Goal: Task Accomplishment & Management: Manage account settings

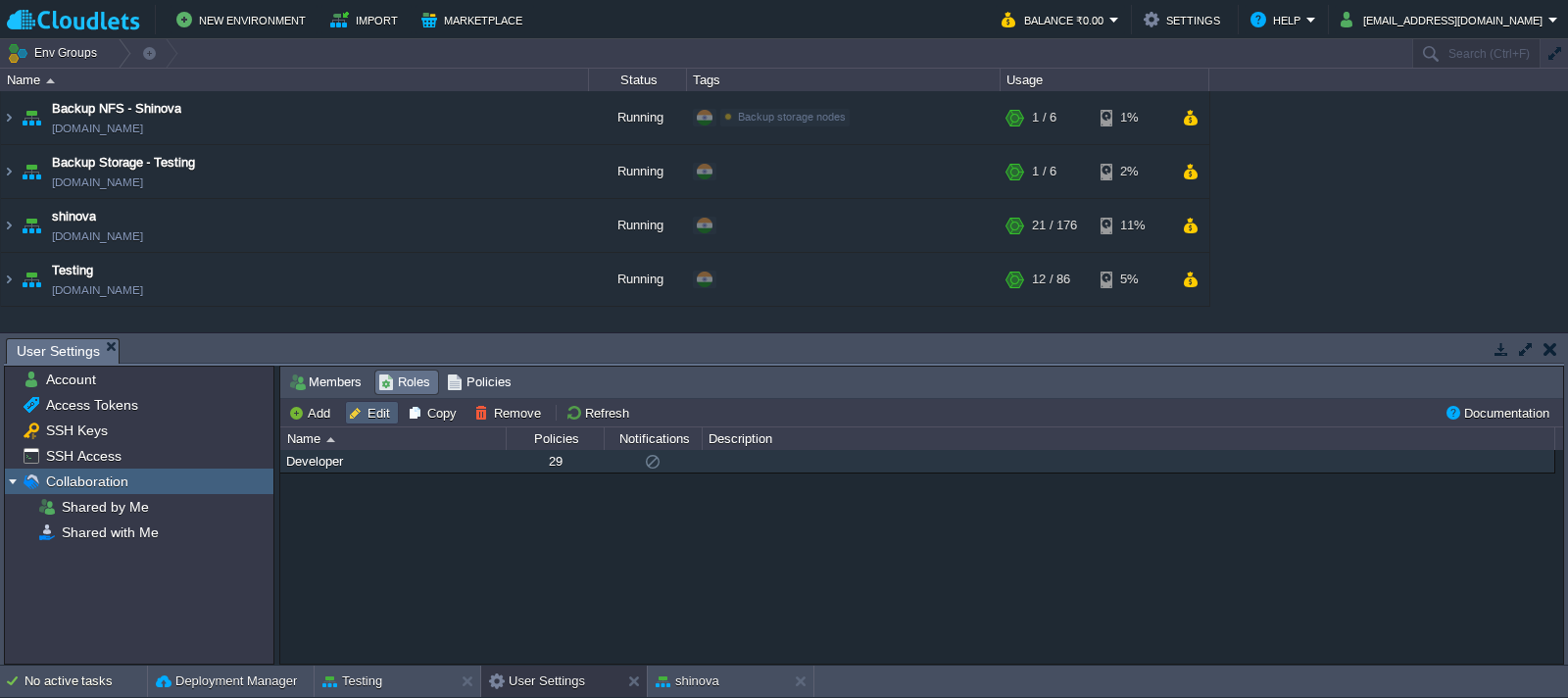
click at [376, 404] on button "Edit" at bounding box center [372, 412] width 48 height 18
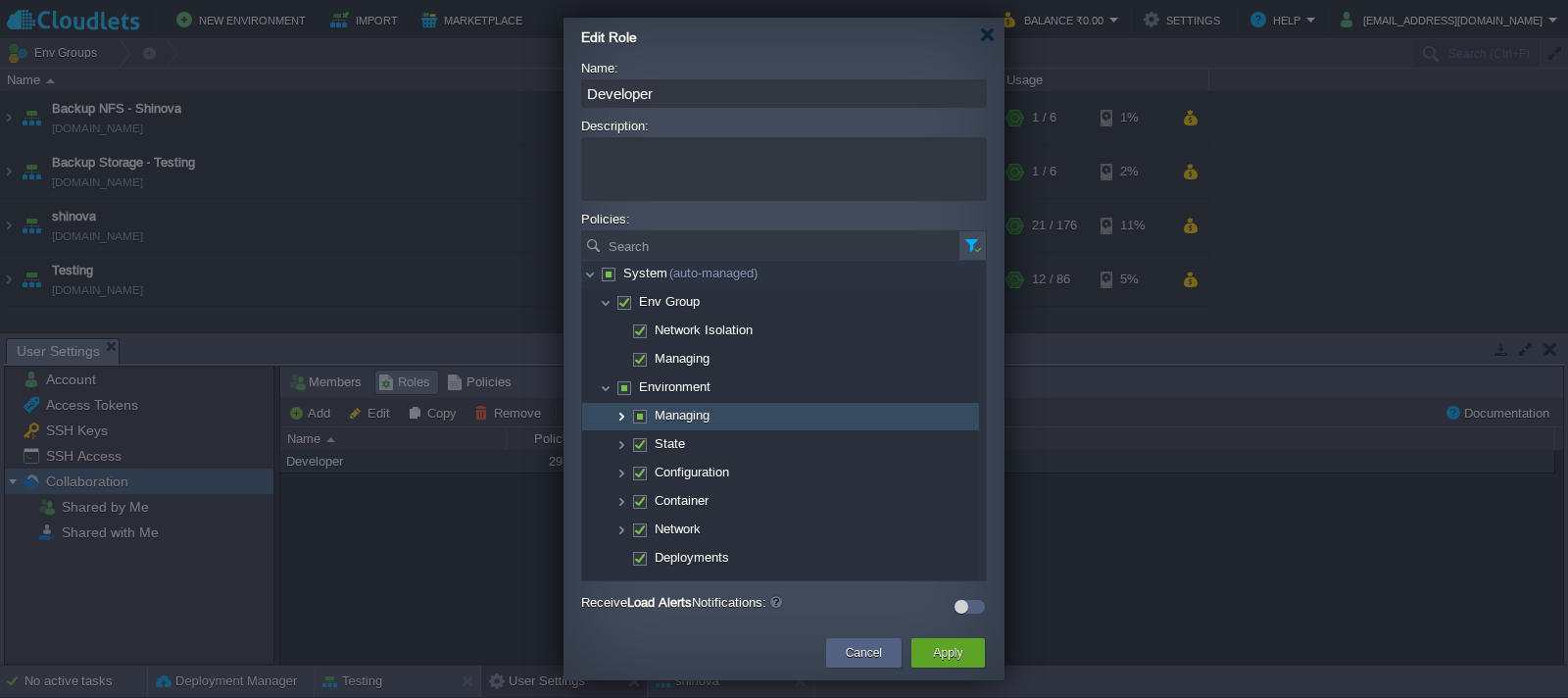
click at [622, 418] on img at bounding box center [622, 416] width 16 height 28
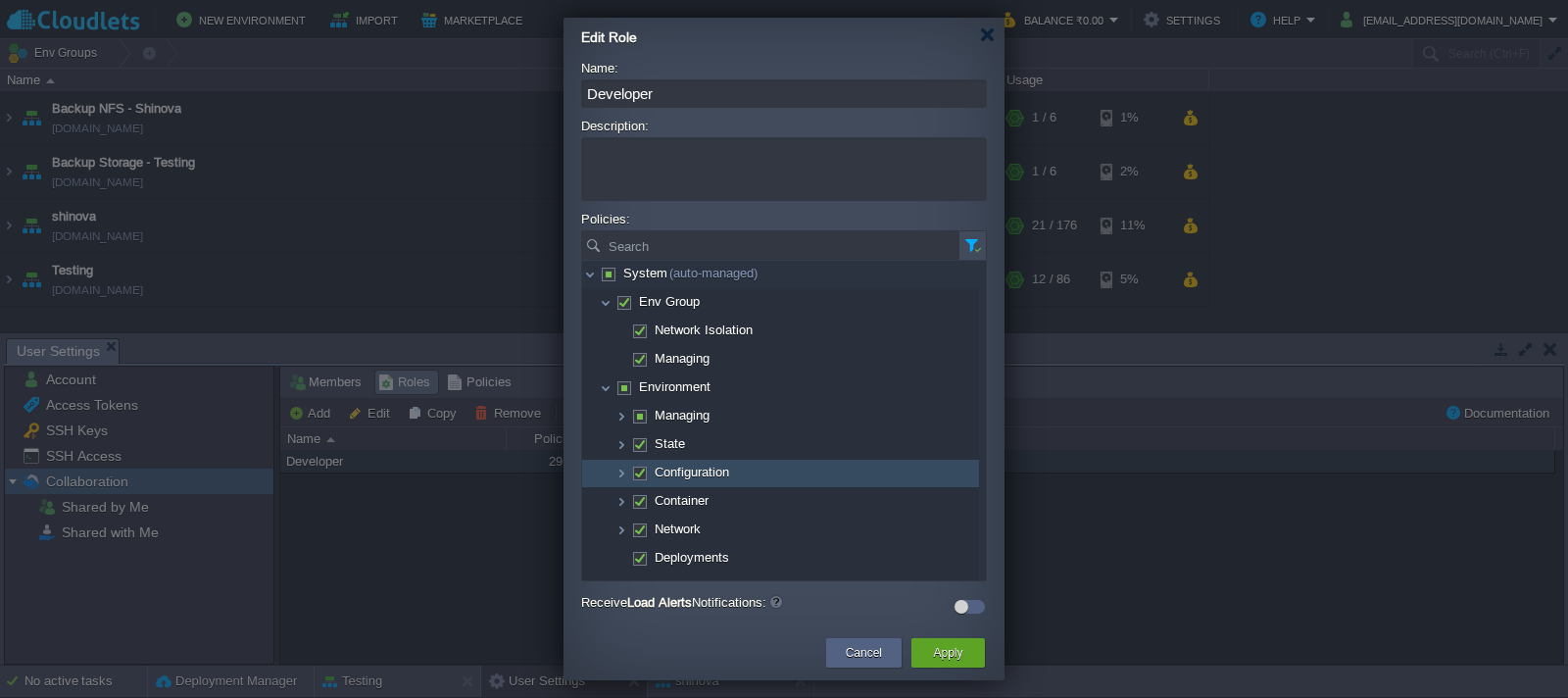
scroll to position [98, 0]
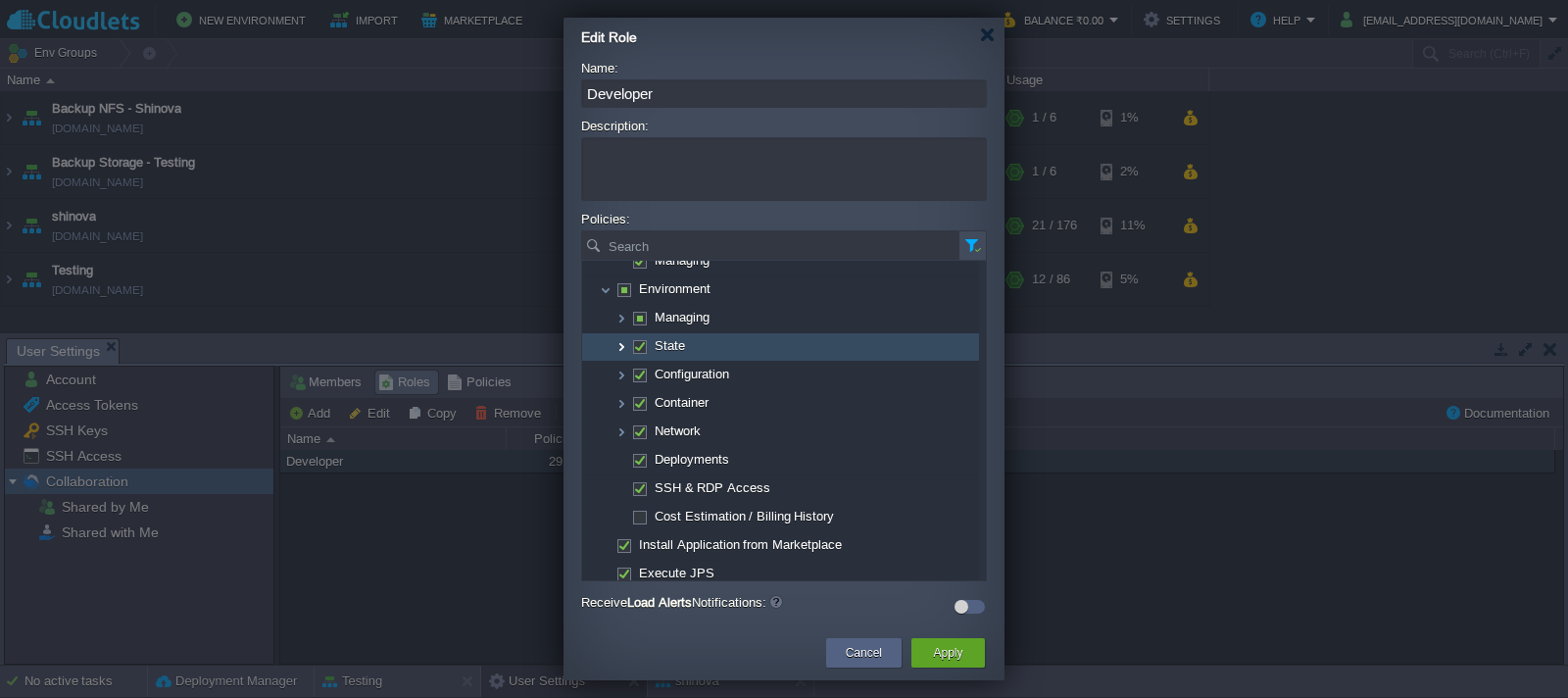
click at [622, 349] on img at bounding box center [622, 347] width 16 height 28
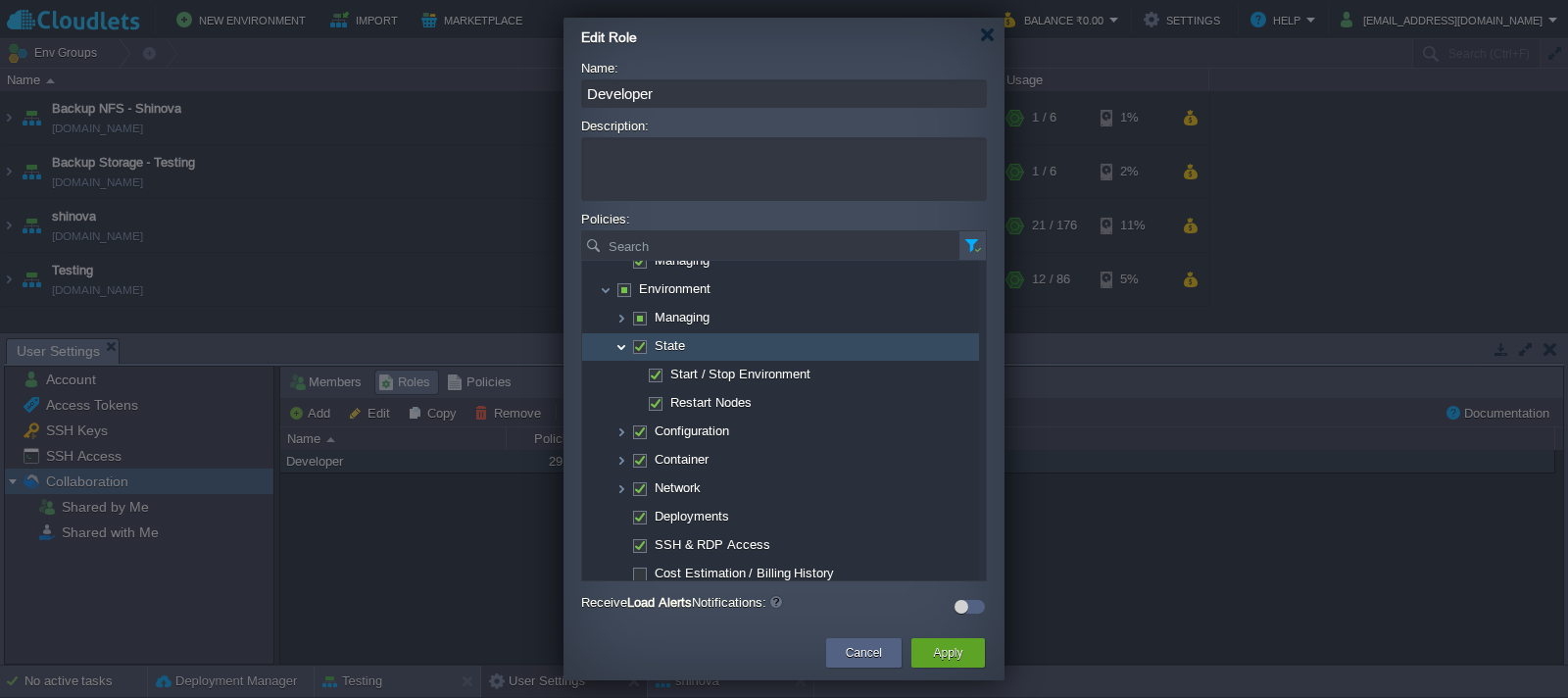
click at [622, 349] on img at bounding box center [622, 347] width 16 height 28
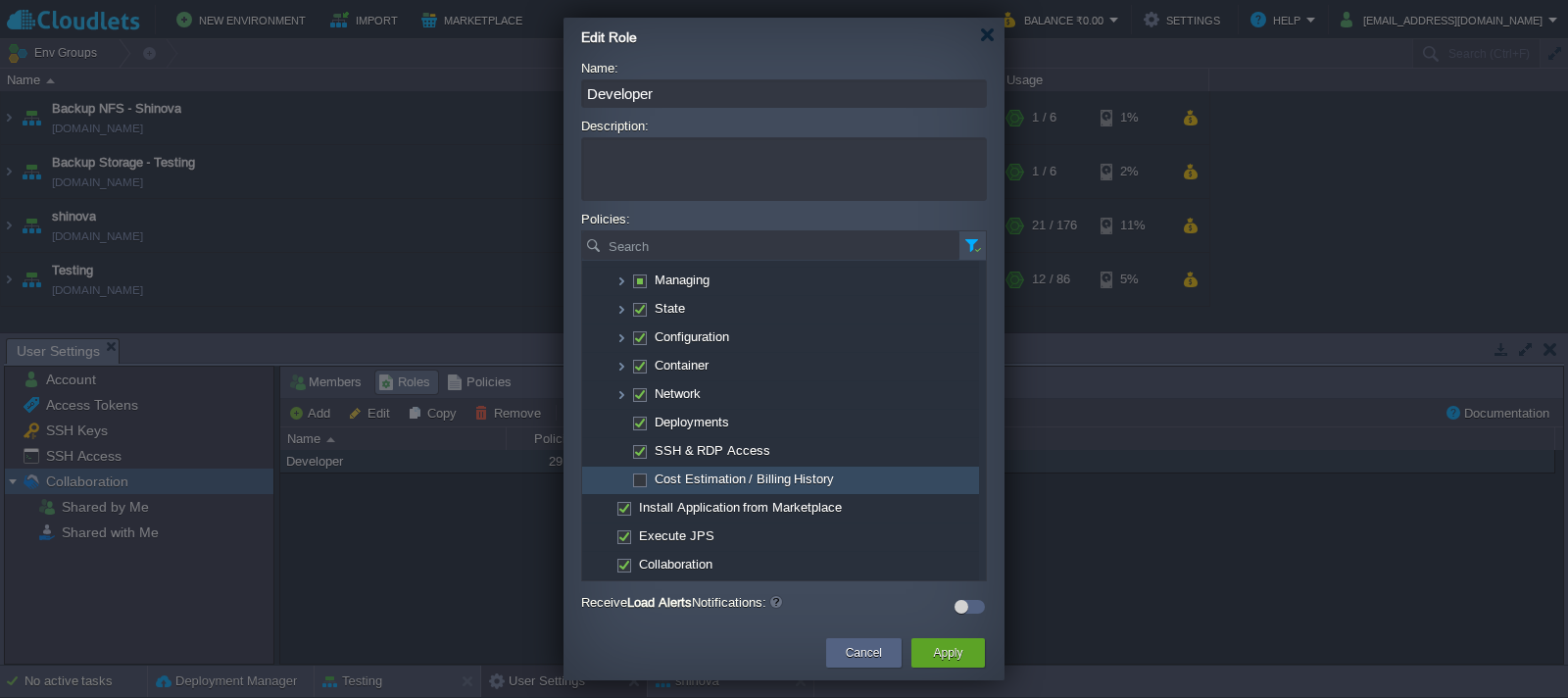
scroll to position [38, 0]
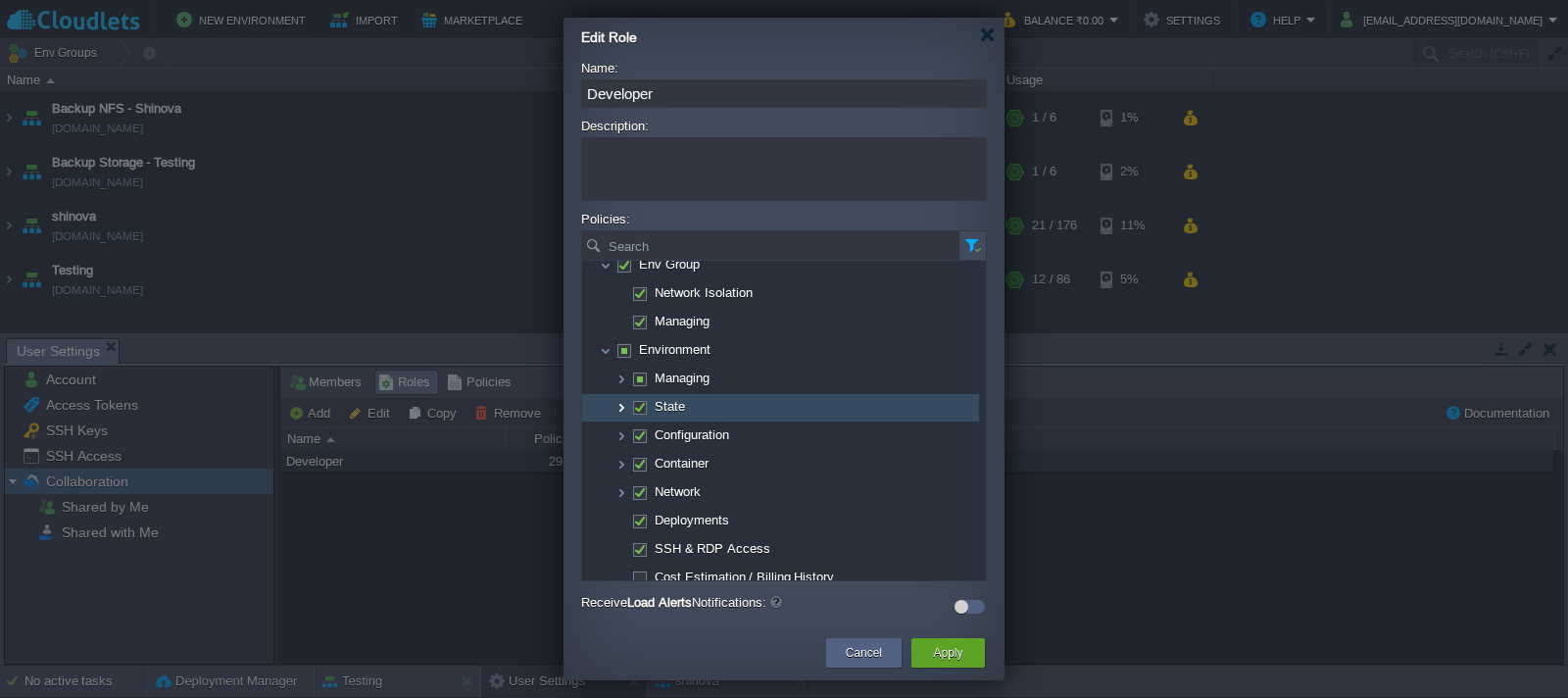
click at [622, 408] on img at bounding box center [622, 408] width 16 height 28
click at [622, 409] on img at bounding box center [622, 408] width 16 height 28
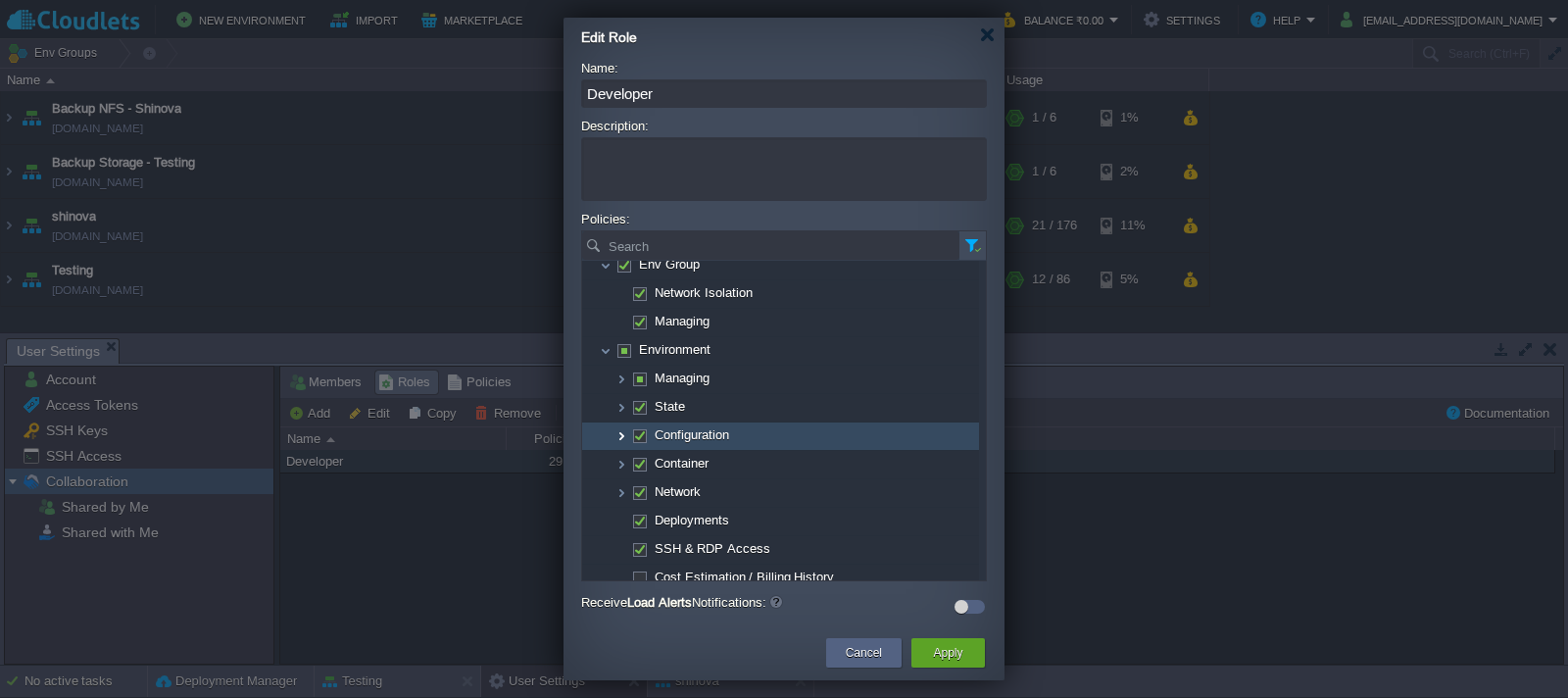
click at [623, 435] on img at bounding box center [622, 436] width 16 height 28
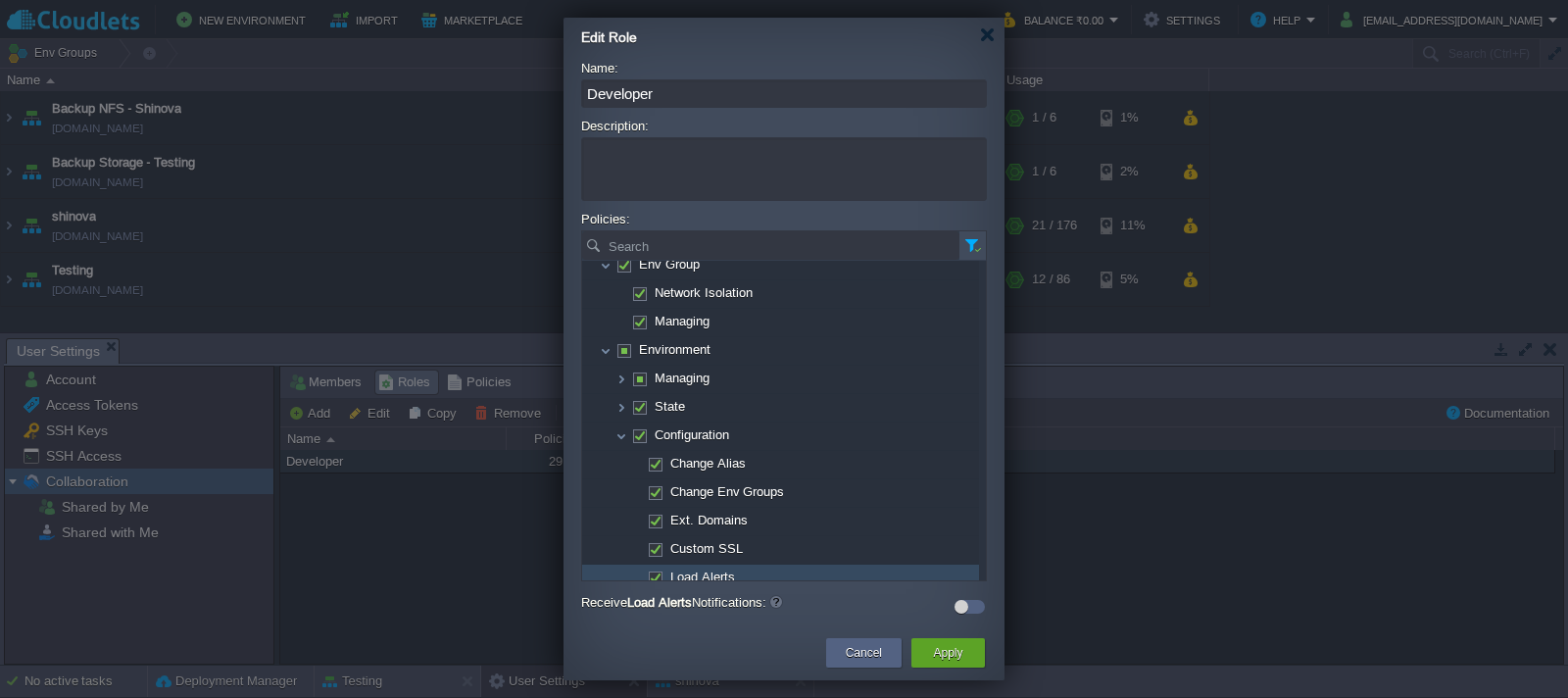
scroll to position [135, 0]
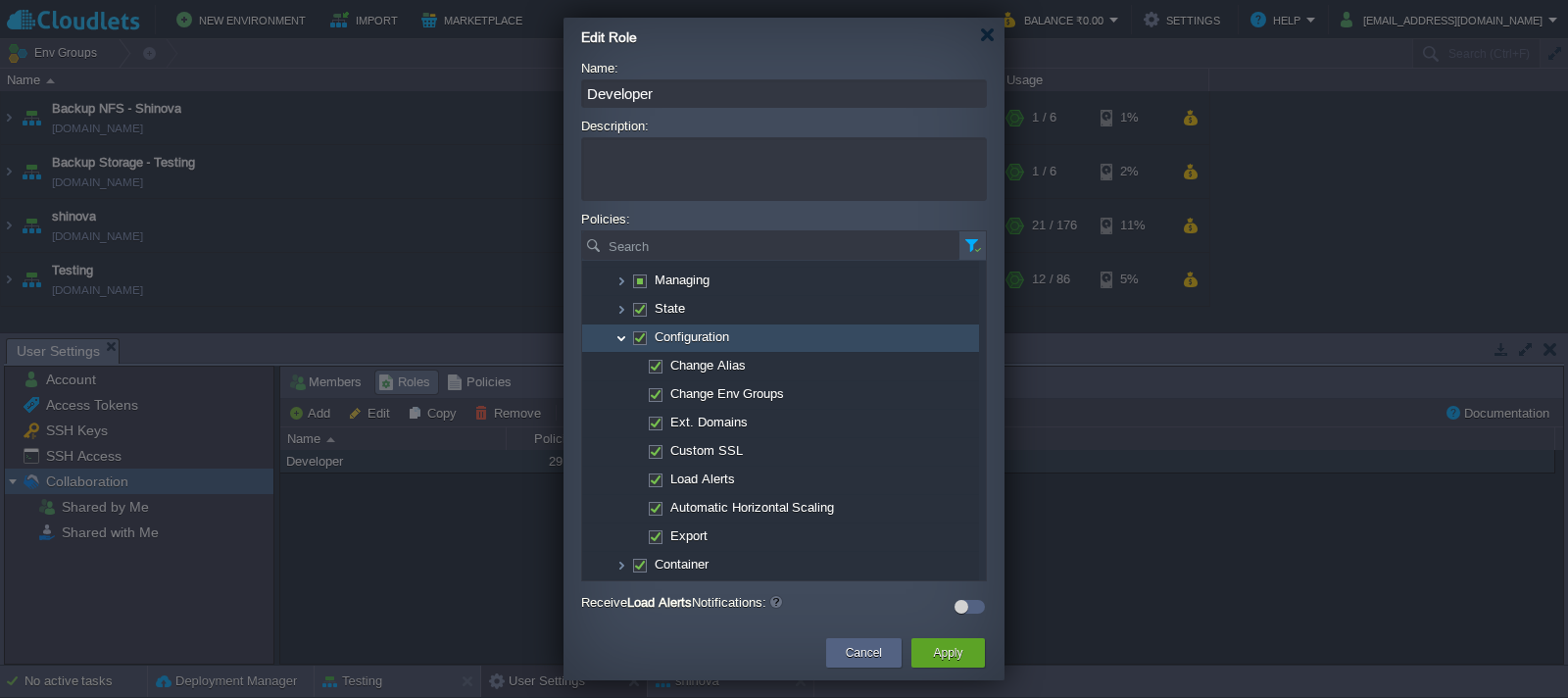
click at [622, 342] on img at bounding box center [622, 338] width 16 height 28
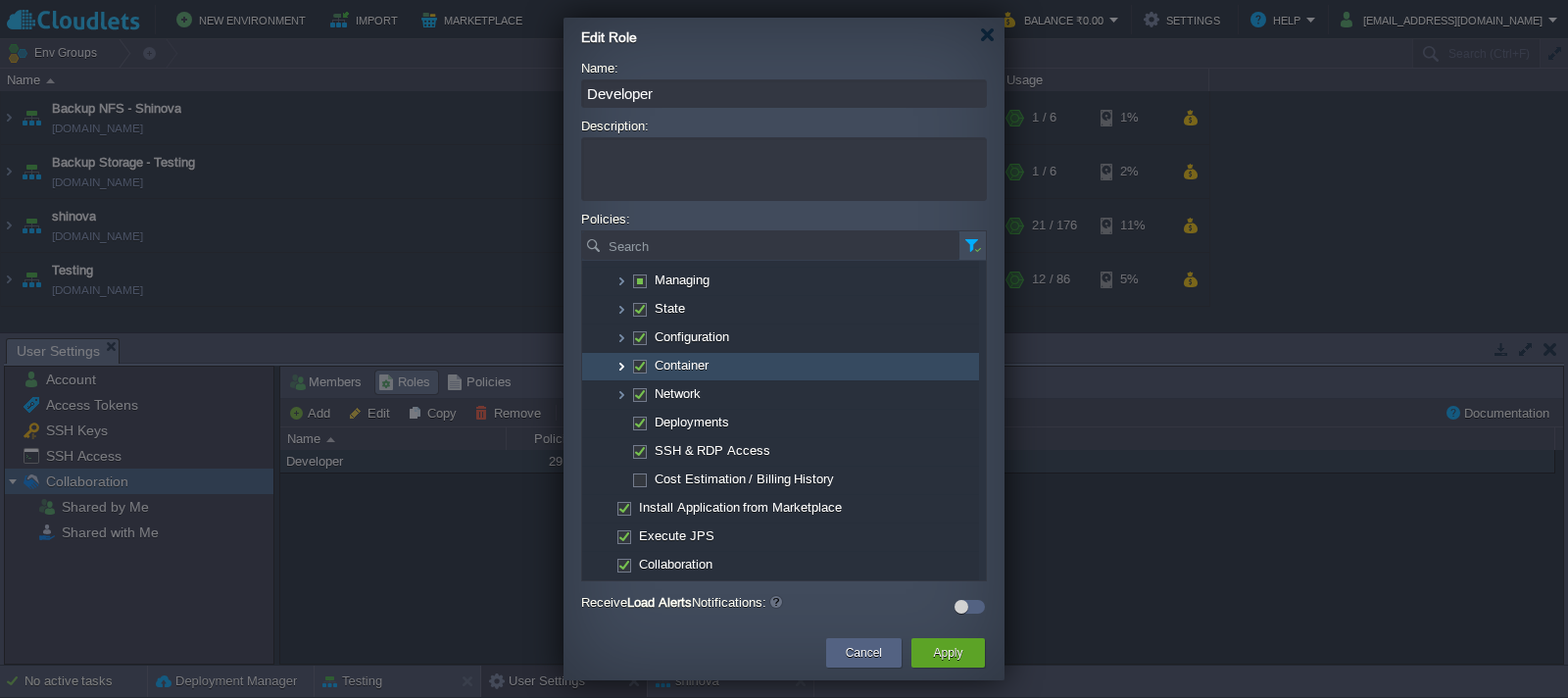
click at [619, 369] on img at bounding box center [622, 367] width 16 height 28
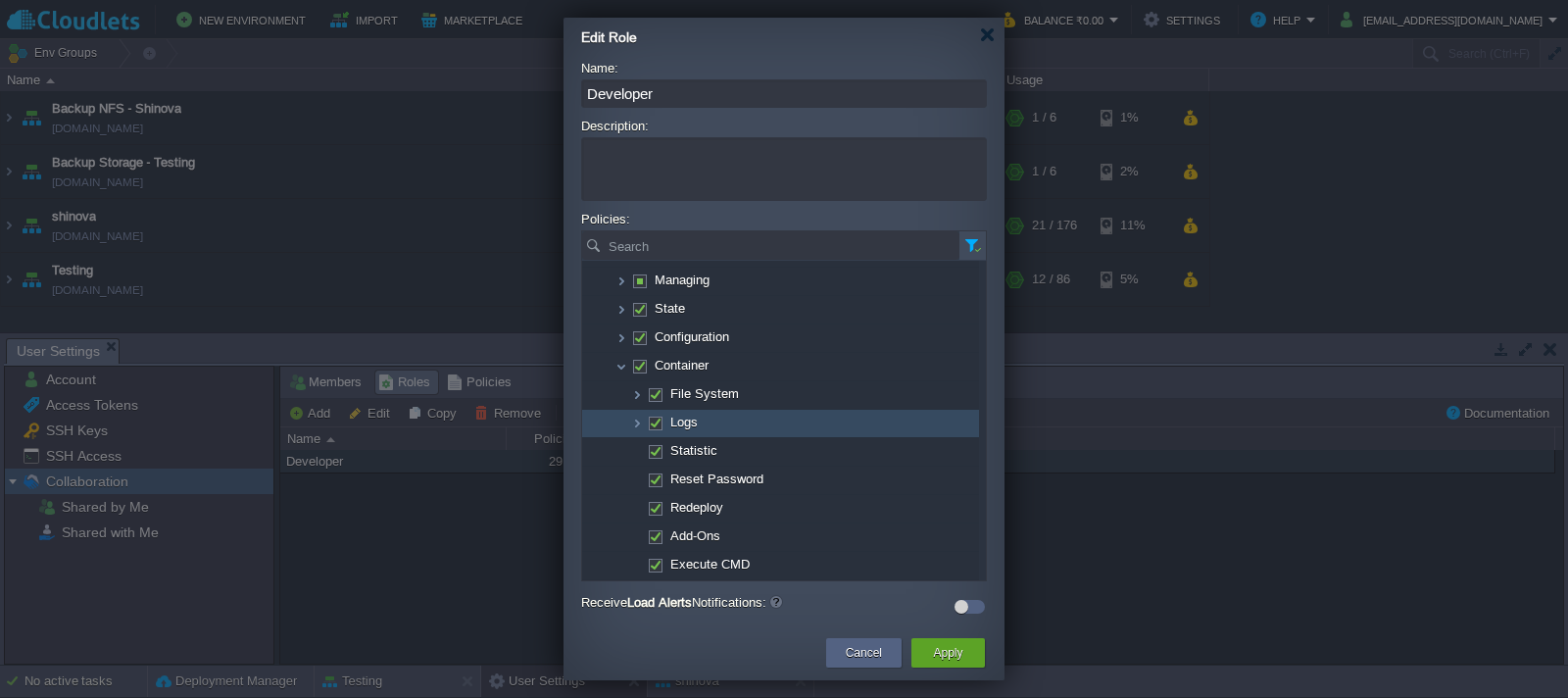
scroll to position [233, 0]
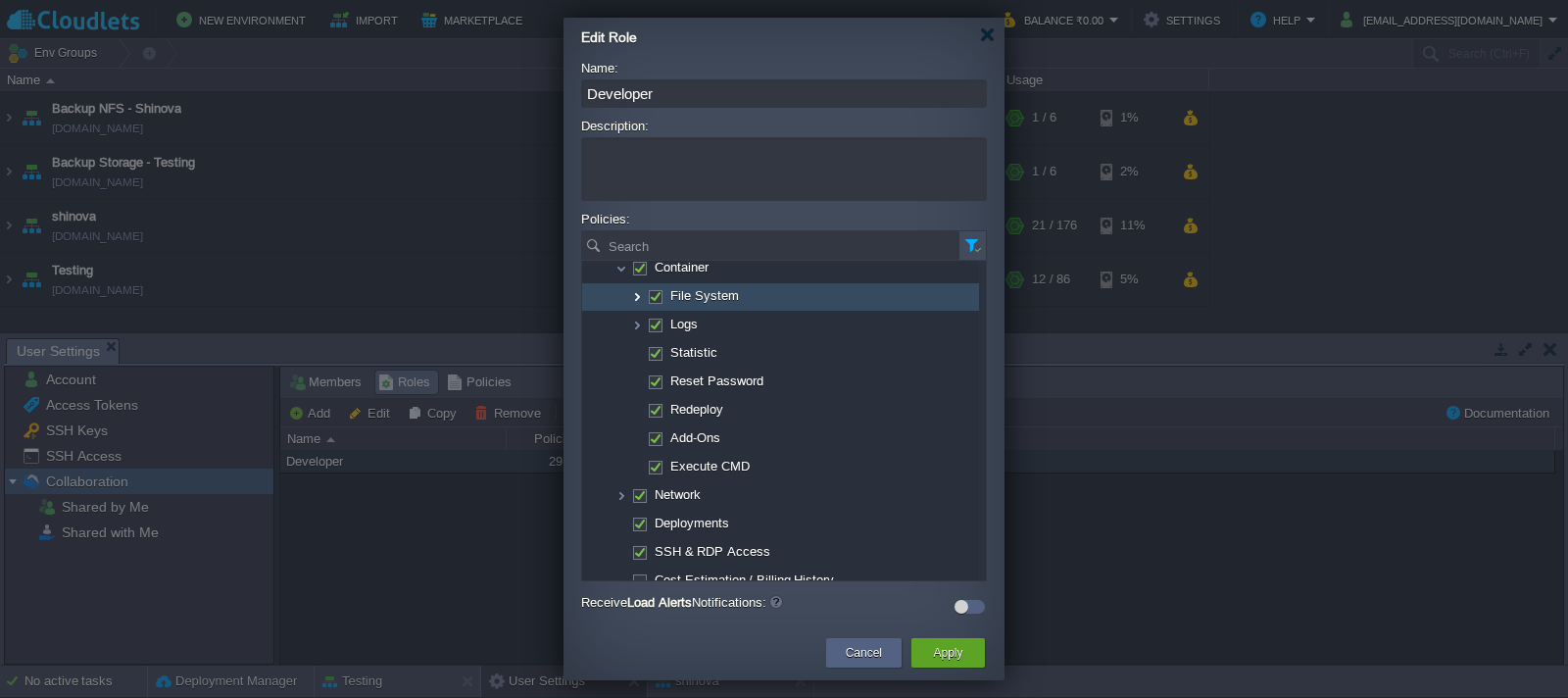
click at [638, 298] on img at bounding box center [638, 298] width 16 height 28
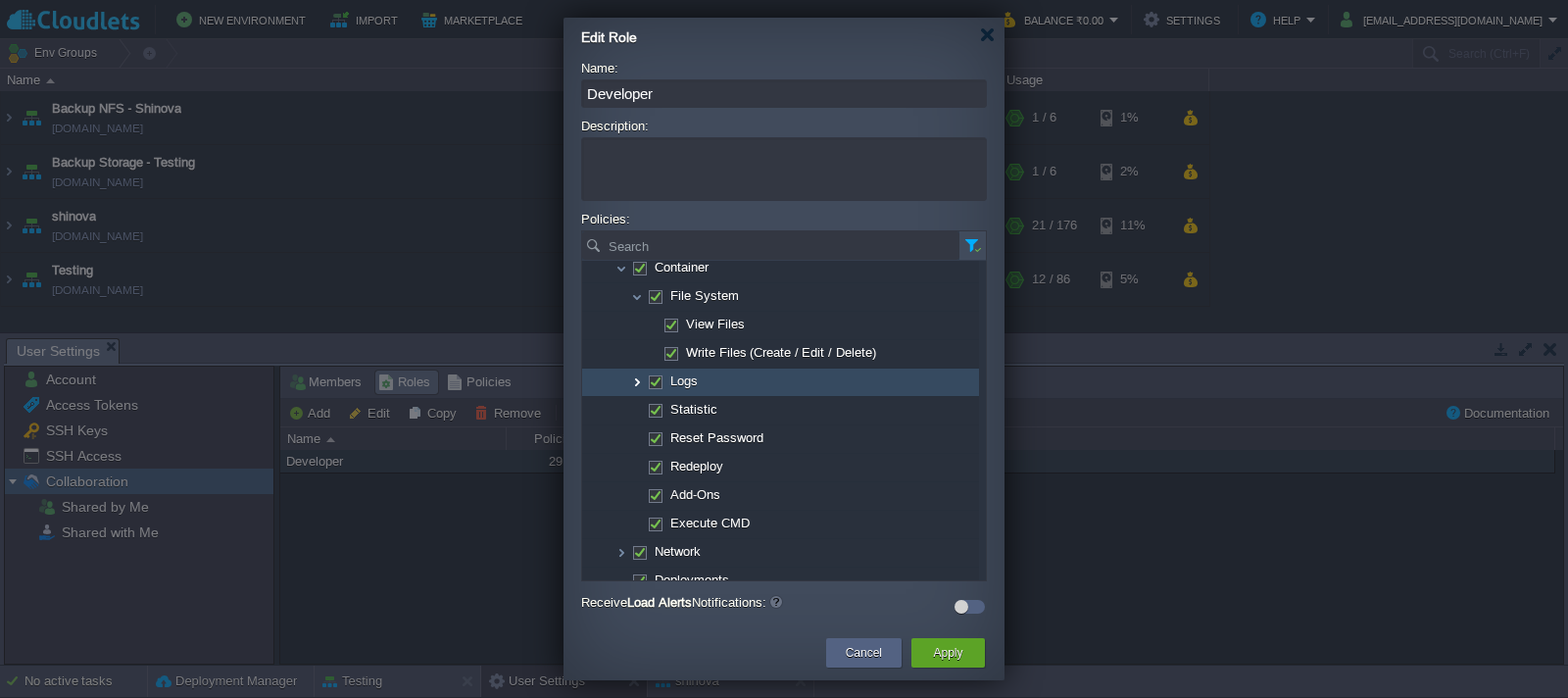
click at [635, 386] on img at bounding box center [638, 383] width 16 height 28
click at [638, 387] on img at bounding box center [638, 383] width 16 height 28
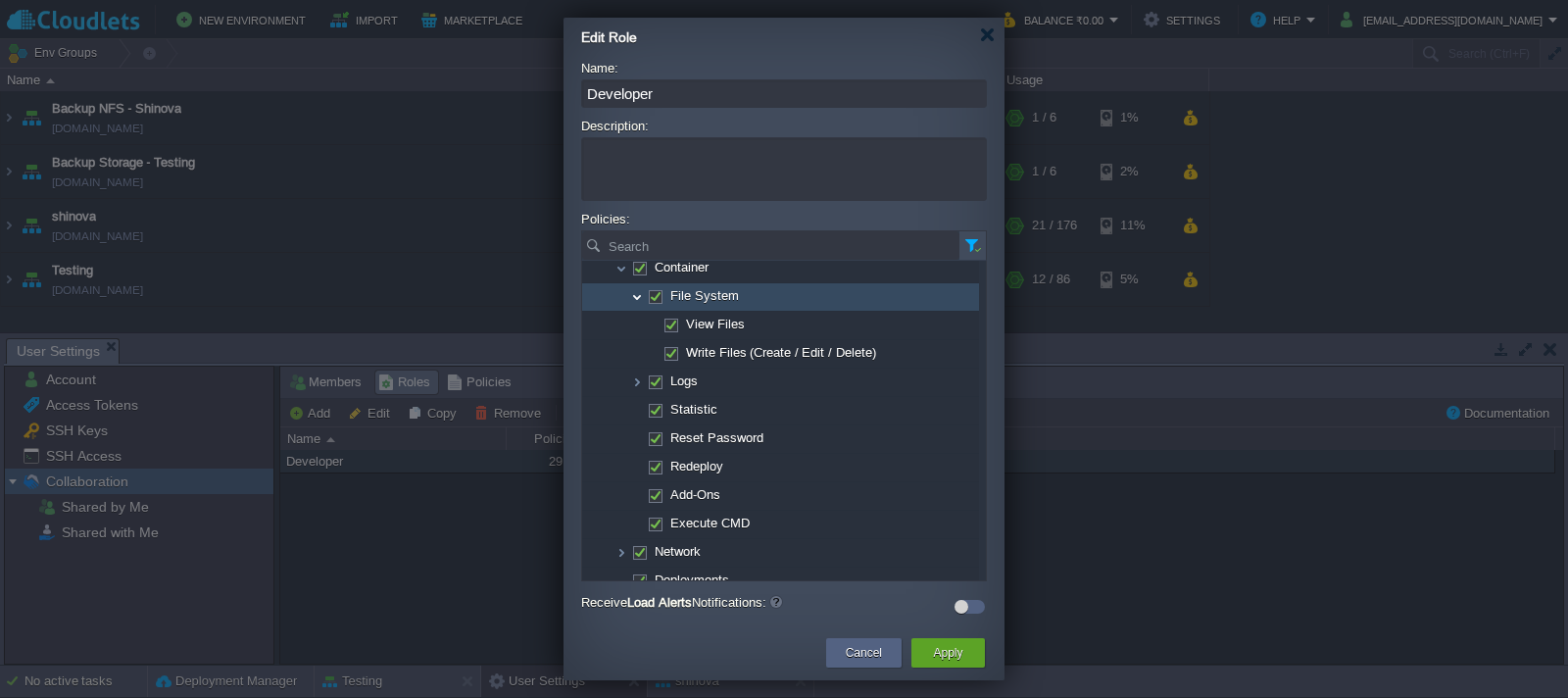
click at [632, 297] on img at bounding box center [638, 298] width 16 height 28
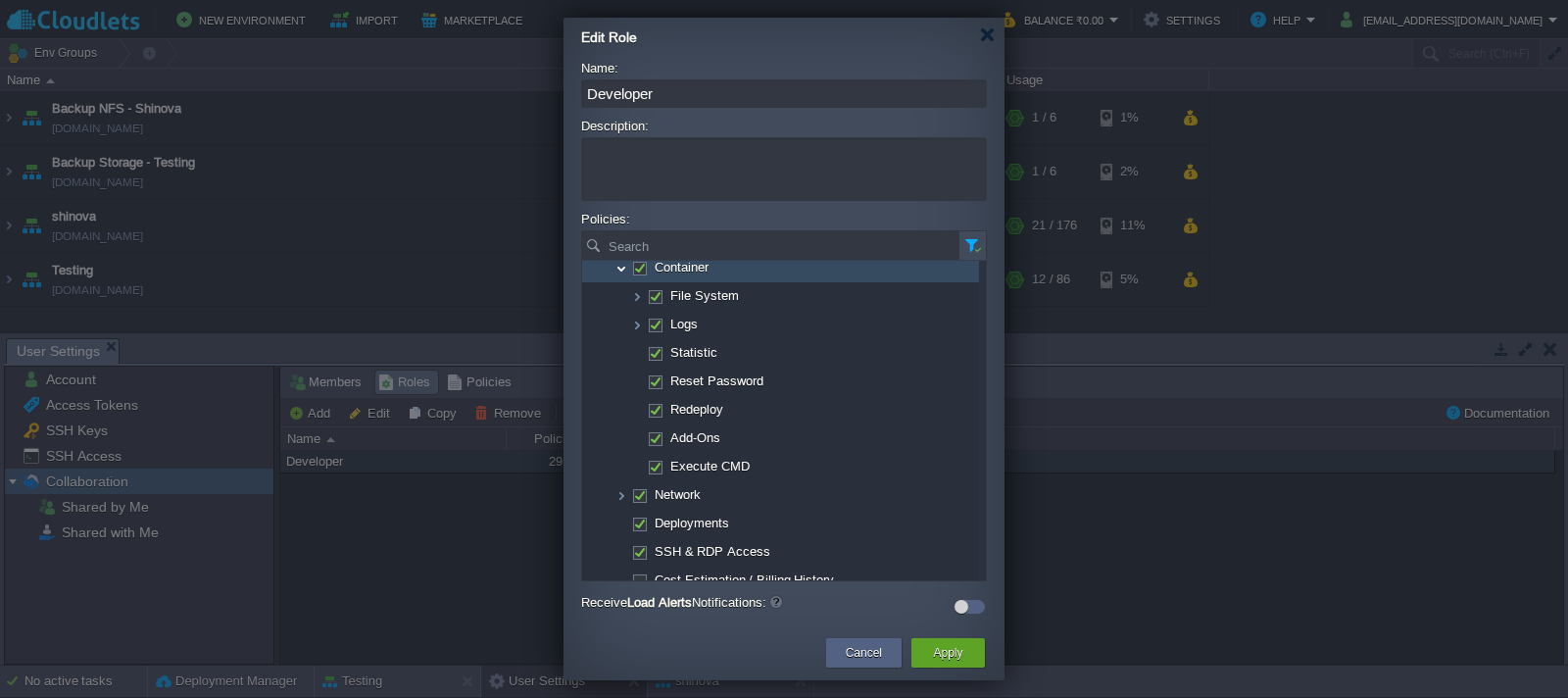
click at [621, 273] on img at bounding box center [622, 269] width 16 height 28
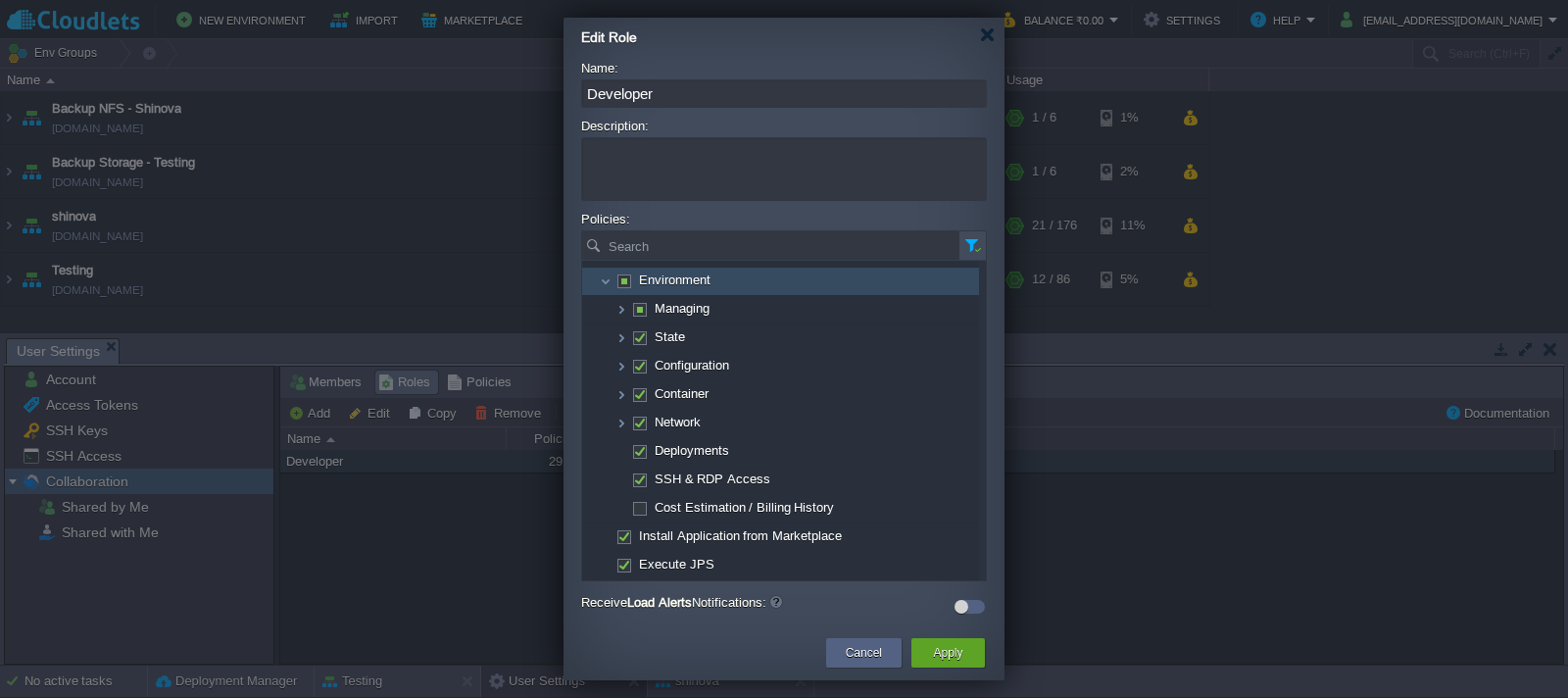
scroll to position [135, 0]
click at [621, 284] on img at bounding box center [622, 282] width 16 height 28
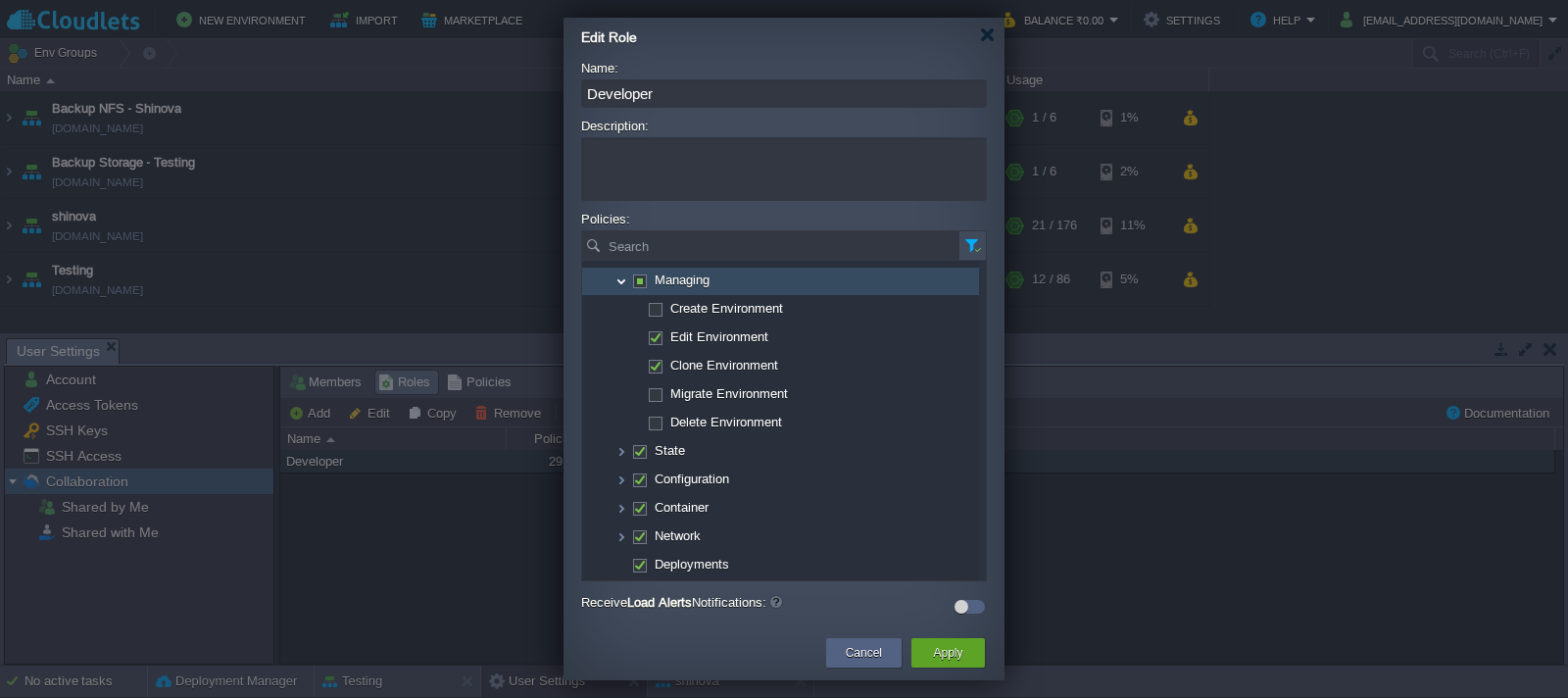
click at [620, 284] on img at bounding box center [622, 282] width 16 height 28
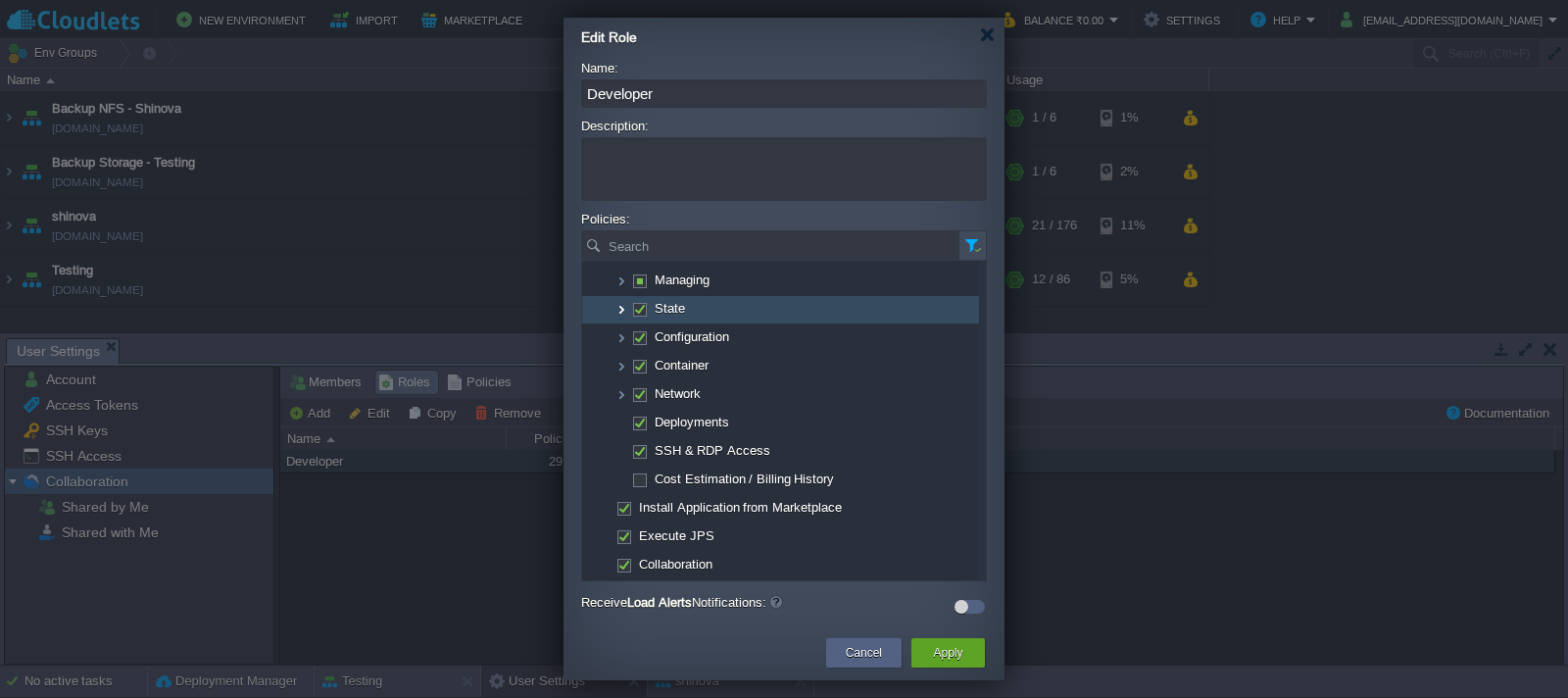
click at [622, 314] on img at bounding box center [622, 309] width 16 height 28
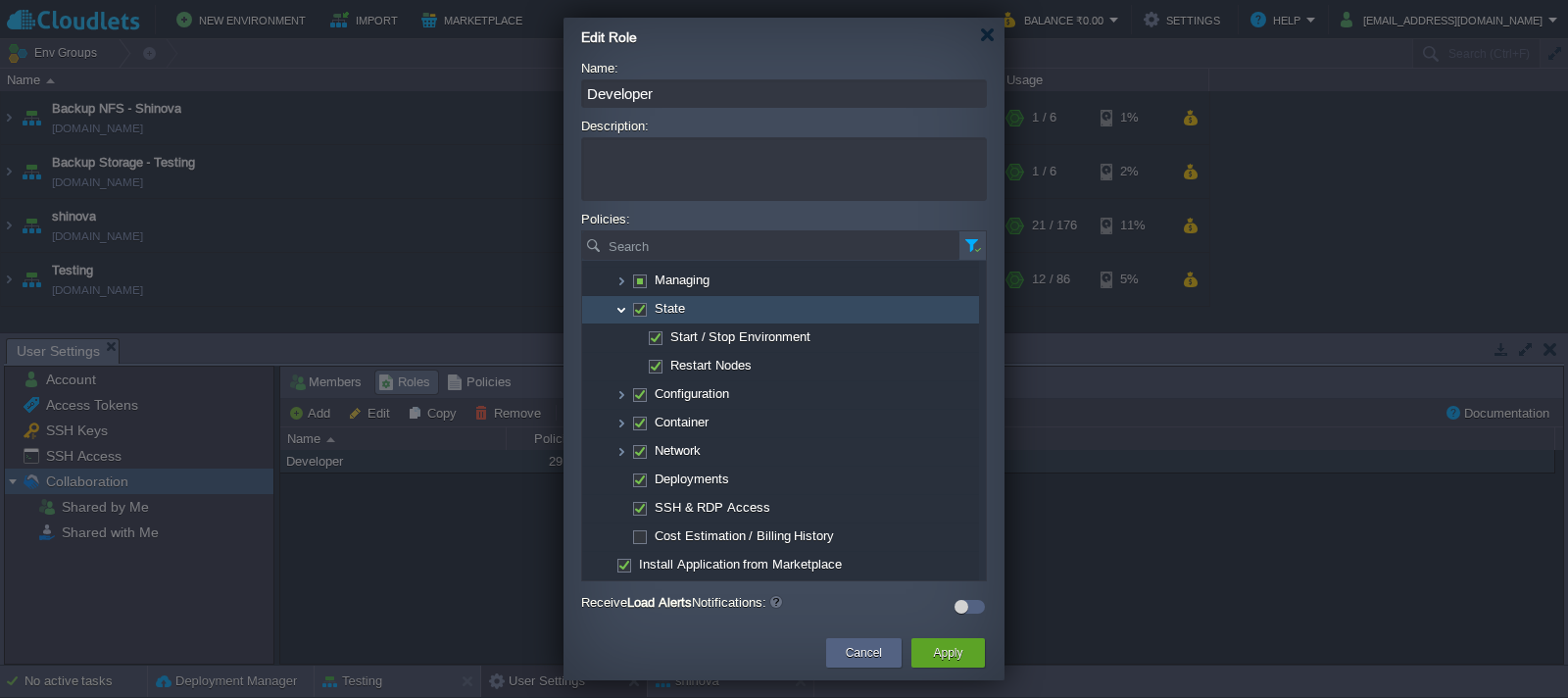
click at [617, 309] on img at bounding box center [622, 309] width 16 height 28
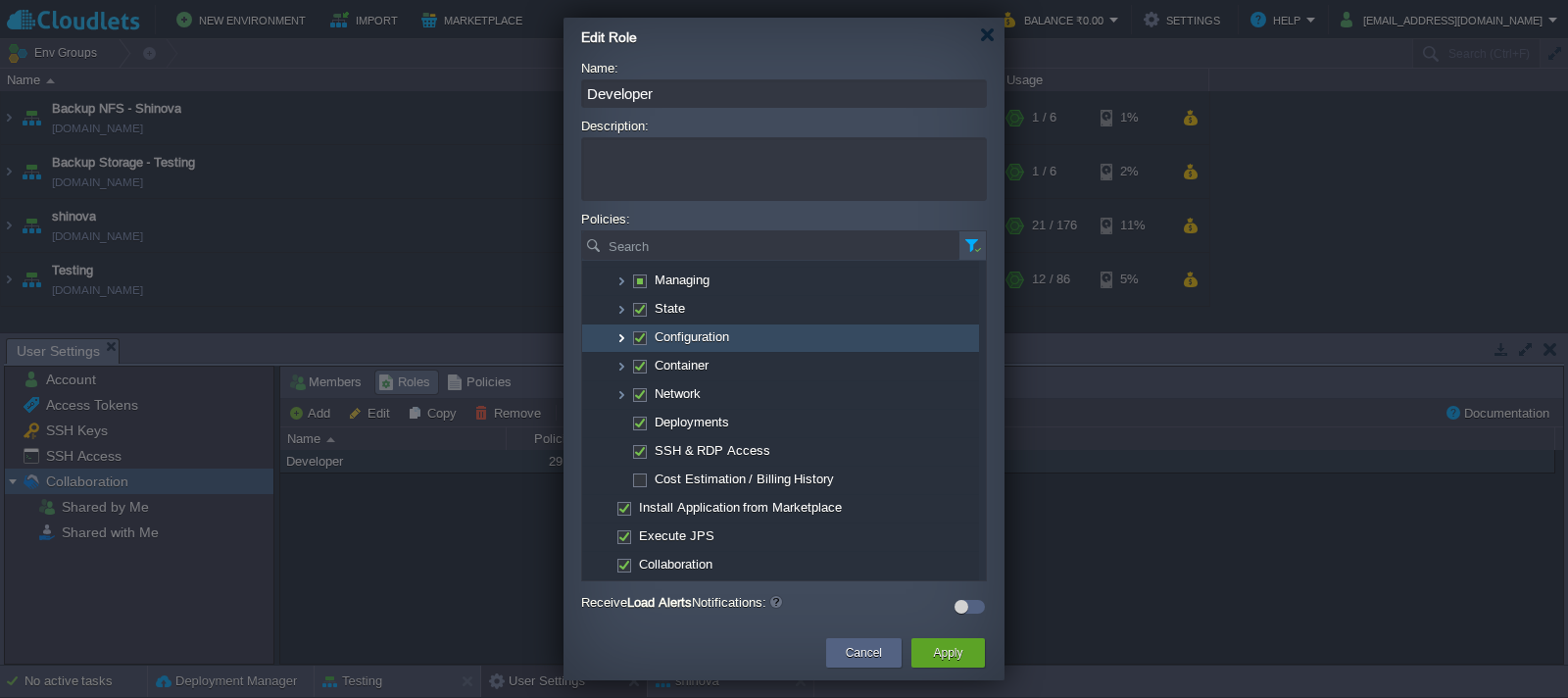
click at [622, 338] on img at bounding box center [622, 338] width 16 height 28
click at [619, 342] on img at bounding box center [622, 338] width 16 height 28
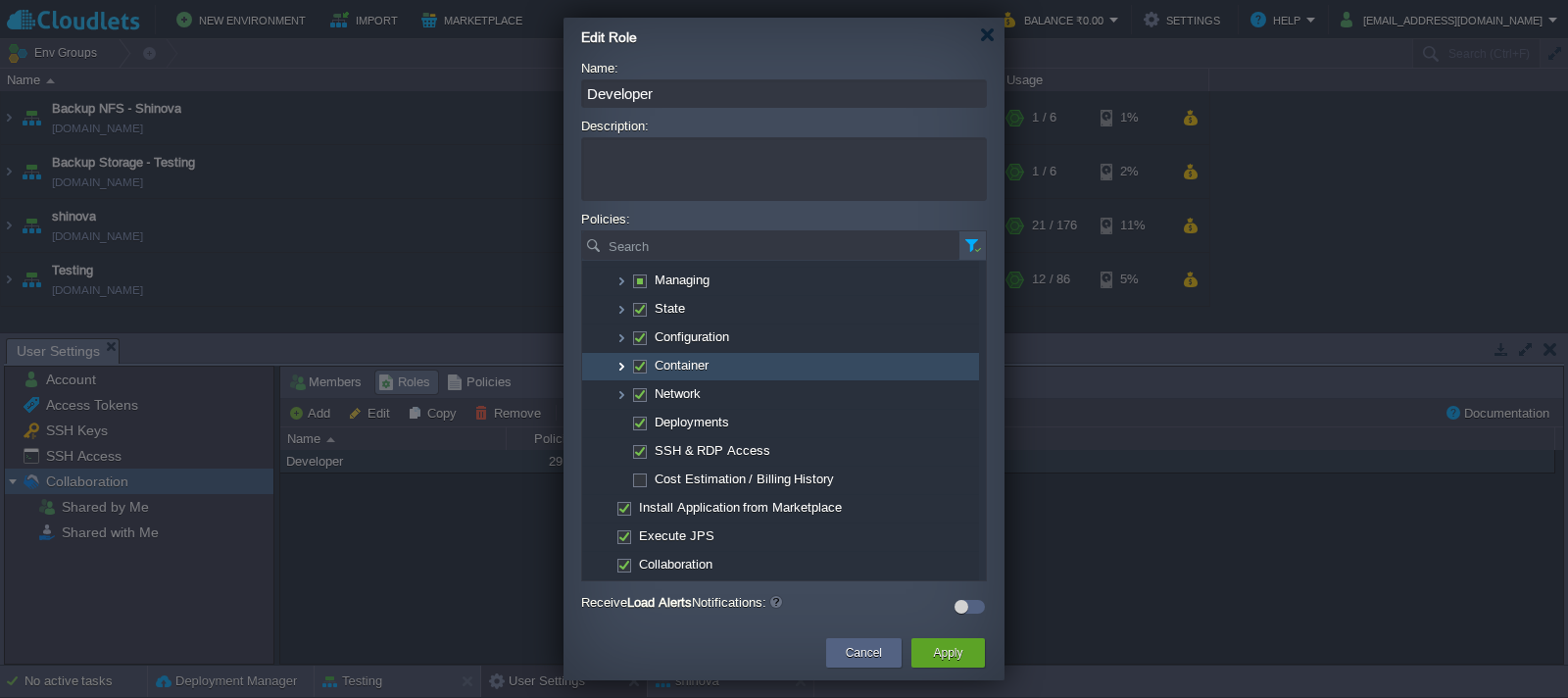
click at [618, 368] on img at bounding box center [622, 367] width 16 height 28
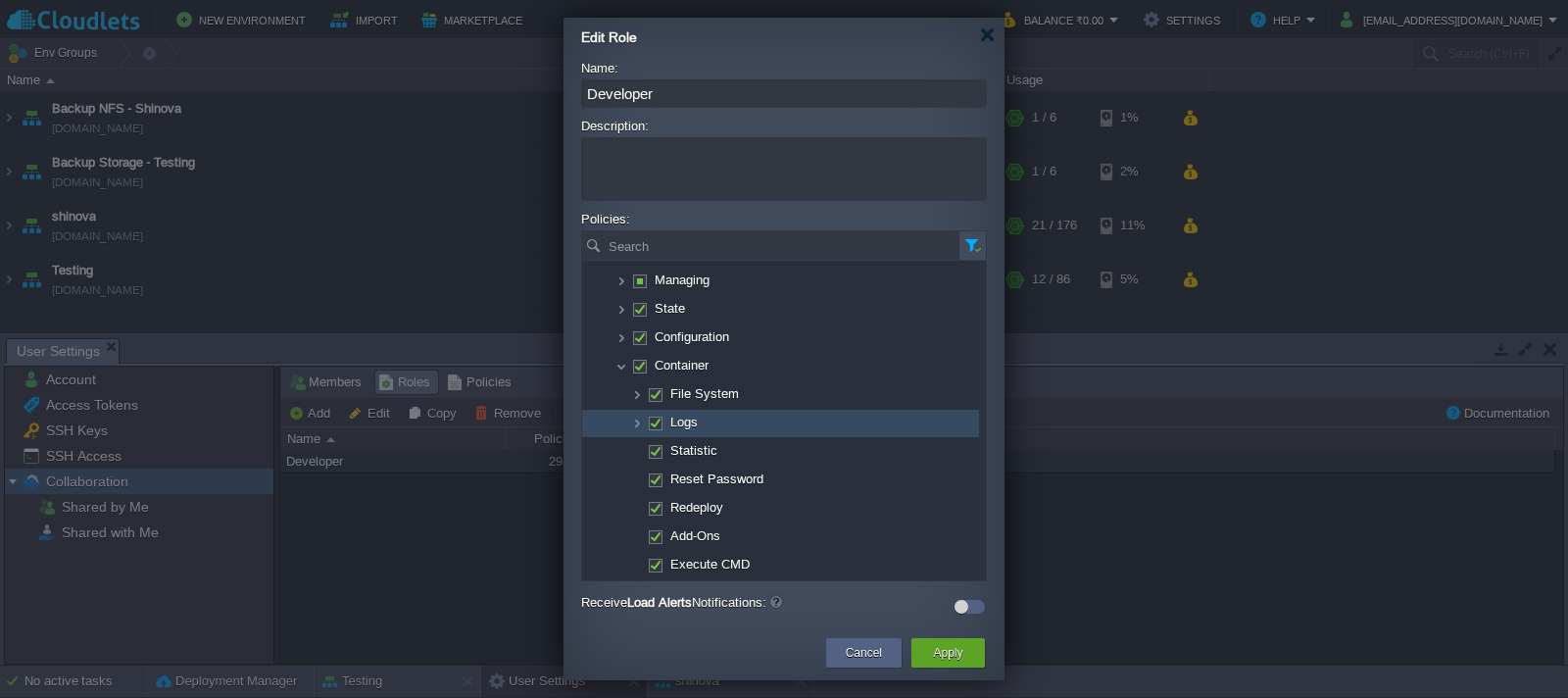
scroll to position [233, 0]
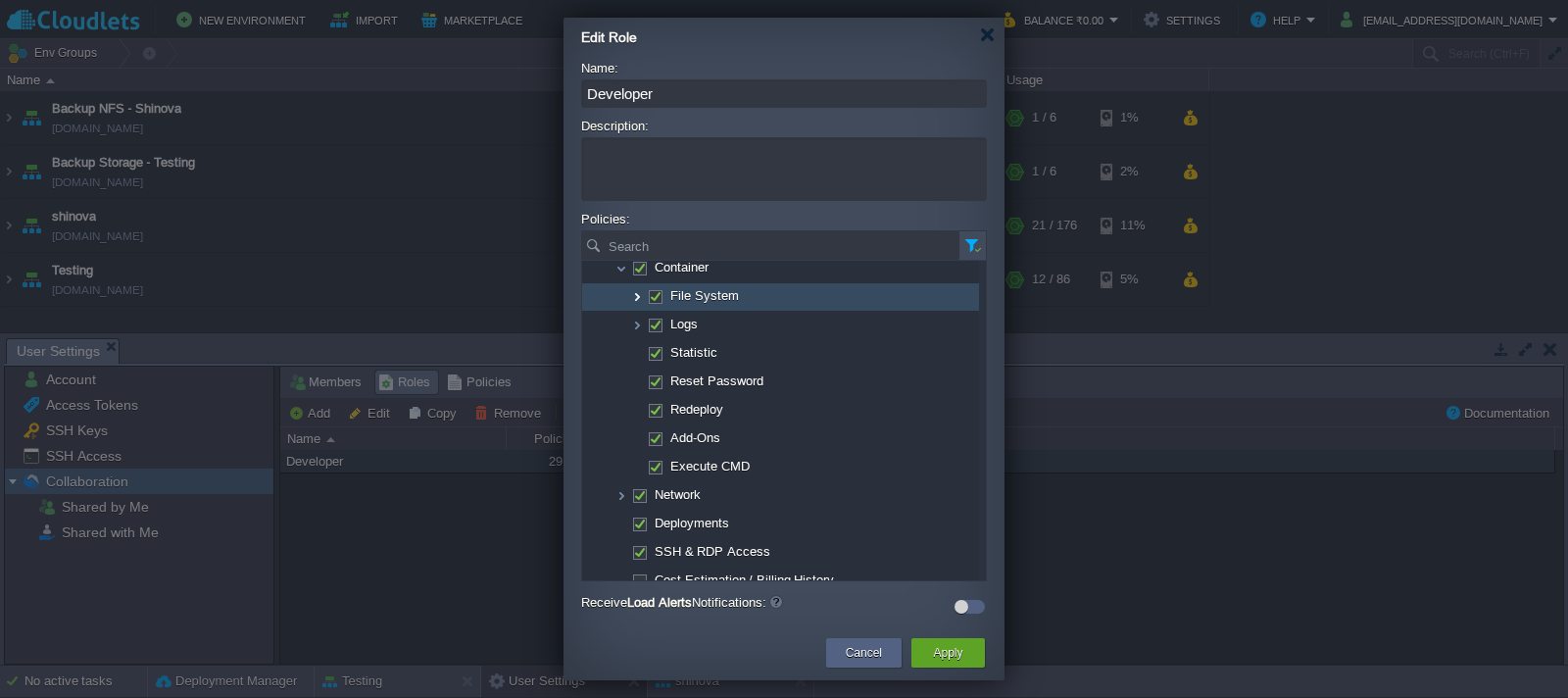
click at [632, 299] on img at bounding box center [638, 298] width 16 height 28
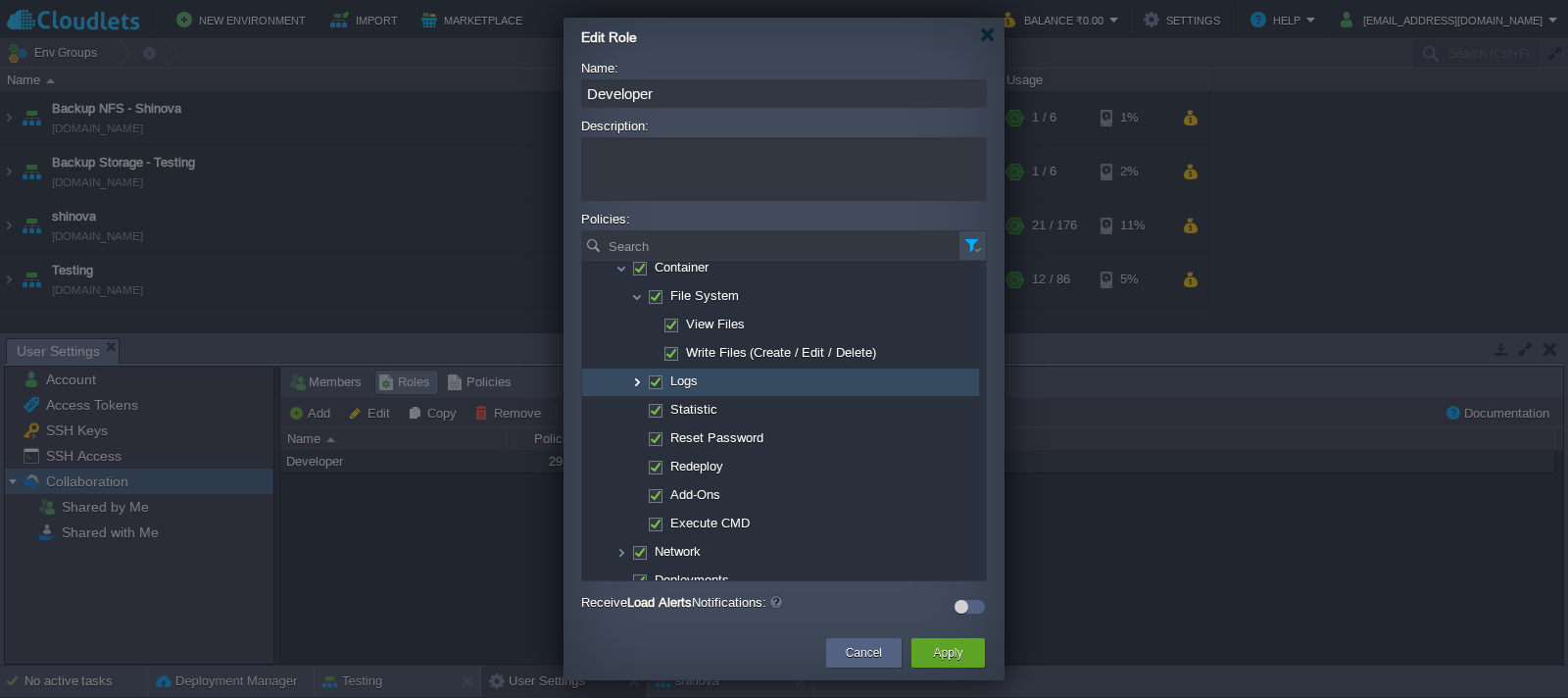
click at [634, 387] on img at bounding box center [638, 383] width 16 height 28
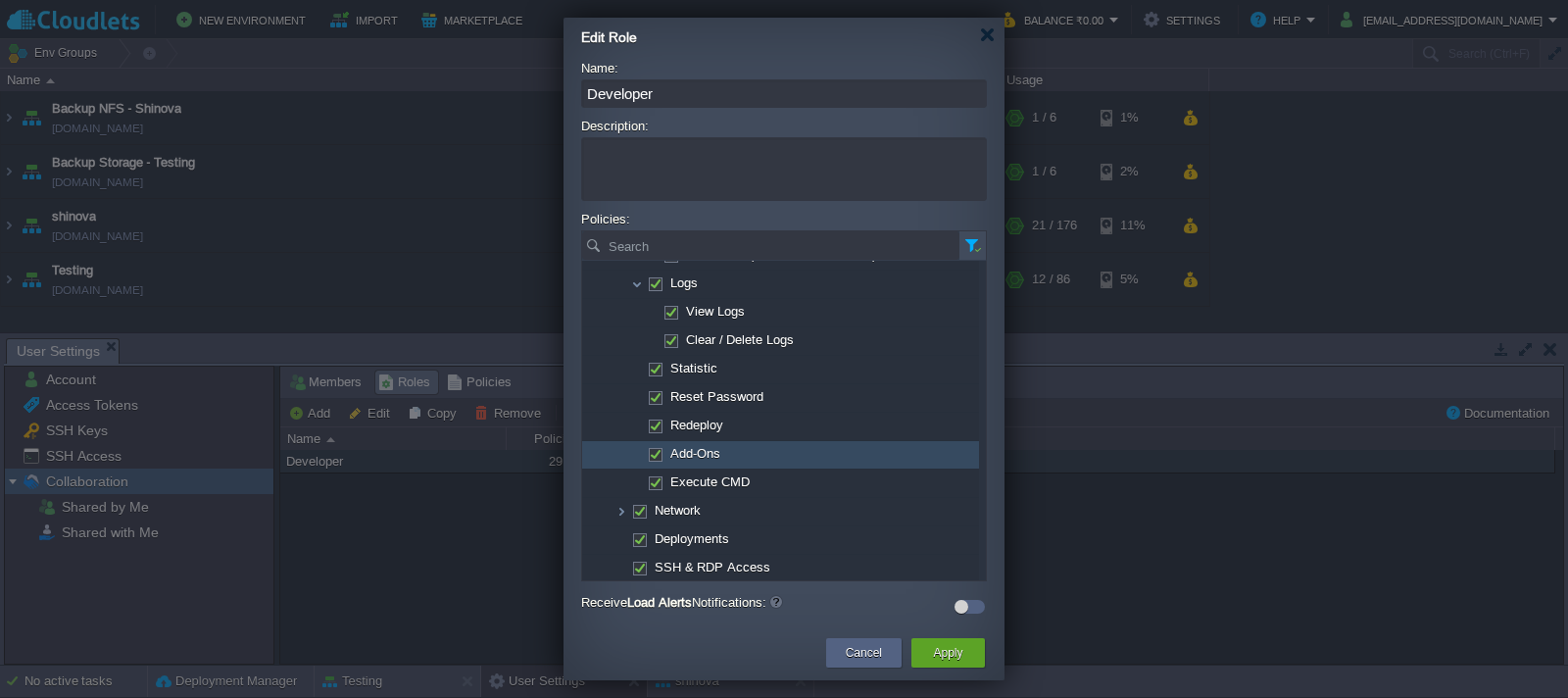
scroll to position [429, 0]
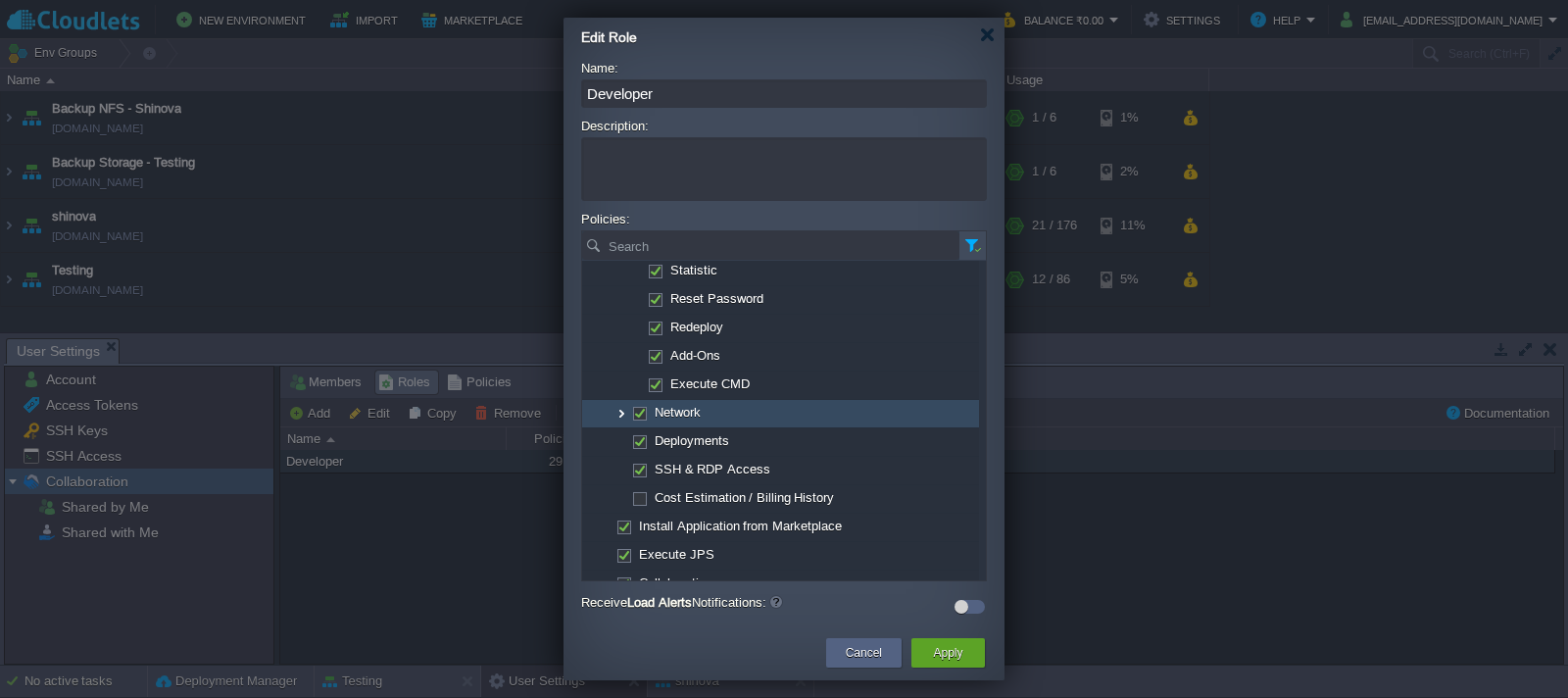
click at [620, 414] on img at bounding box center [622, 414] width 16 height 28
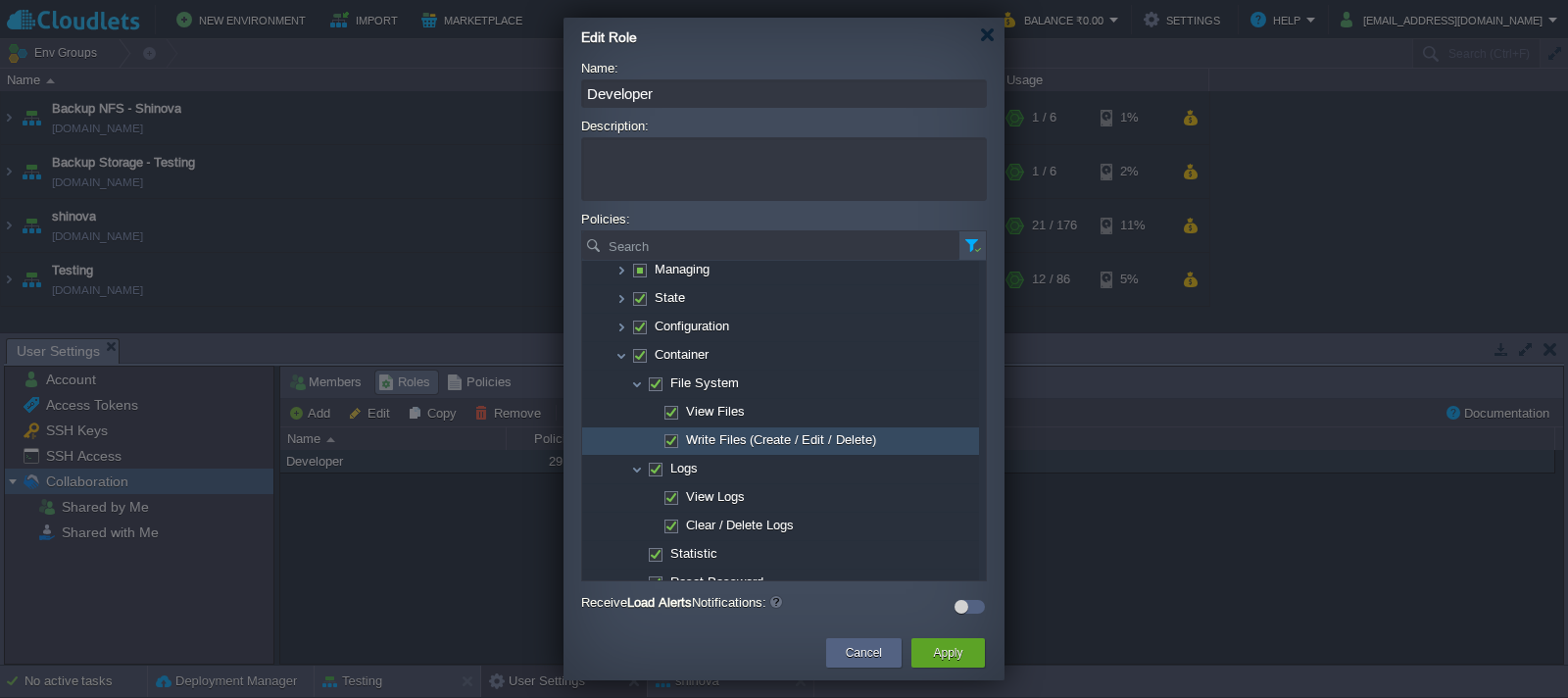
scroll to position [15, 0]
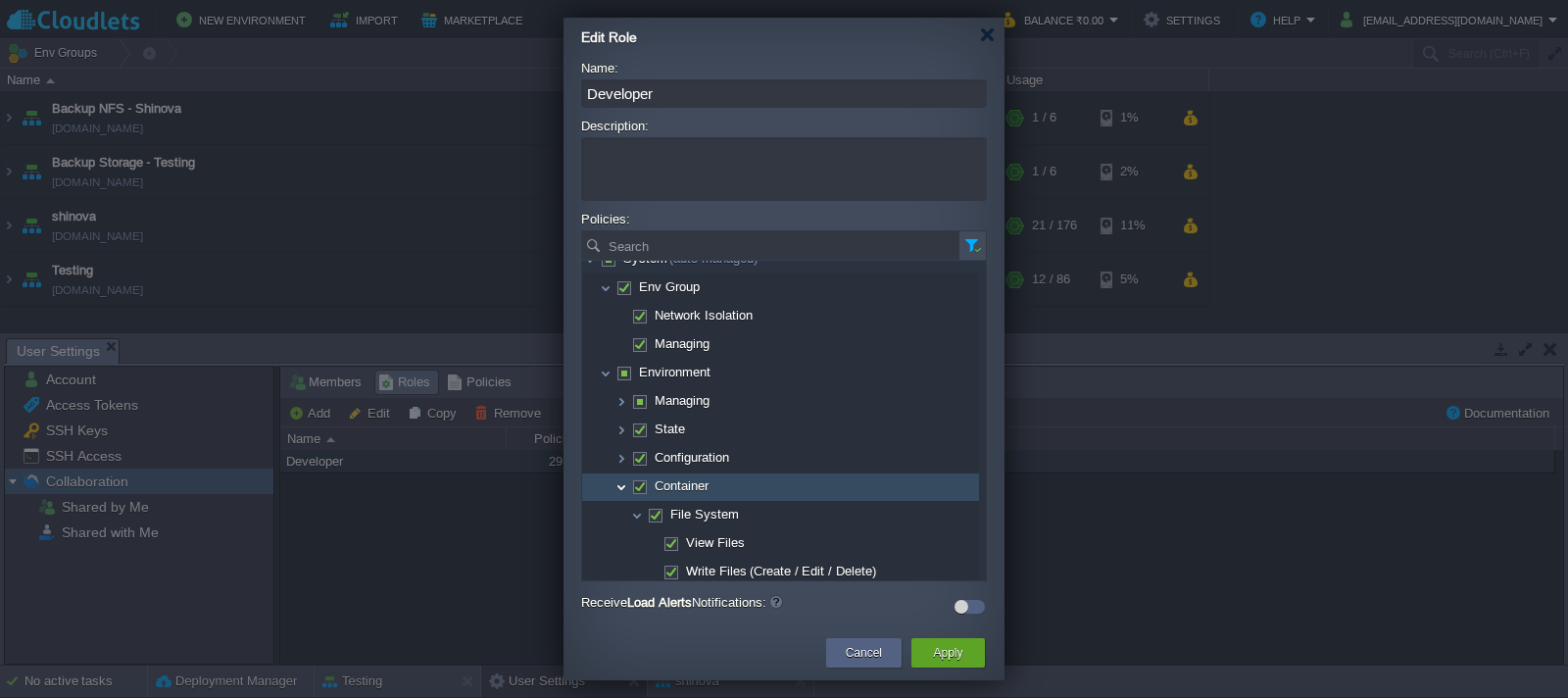
click at [622, 488] on img at bounding box center [622, 487] width 16 height 28
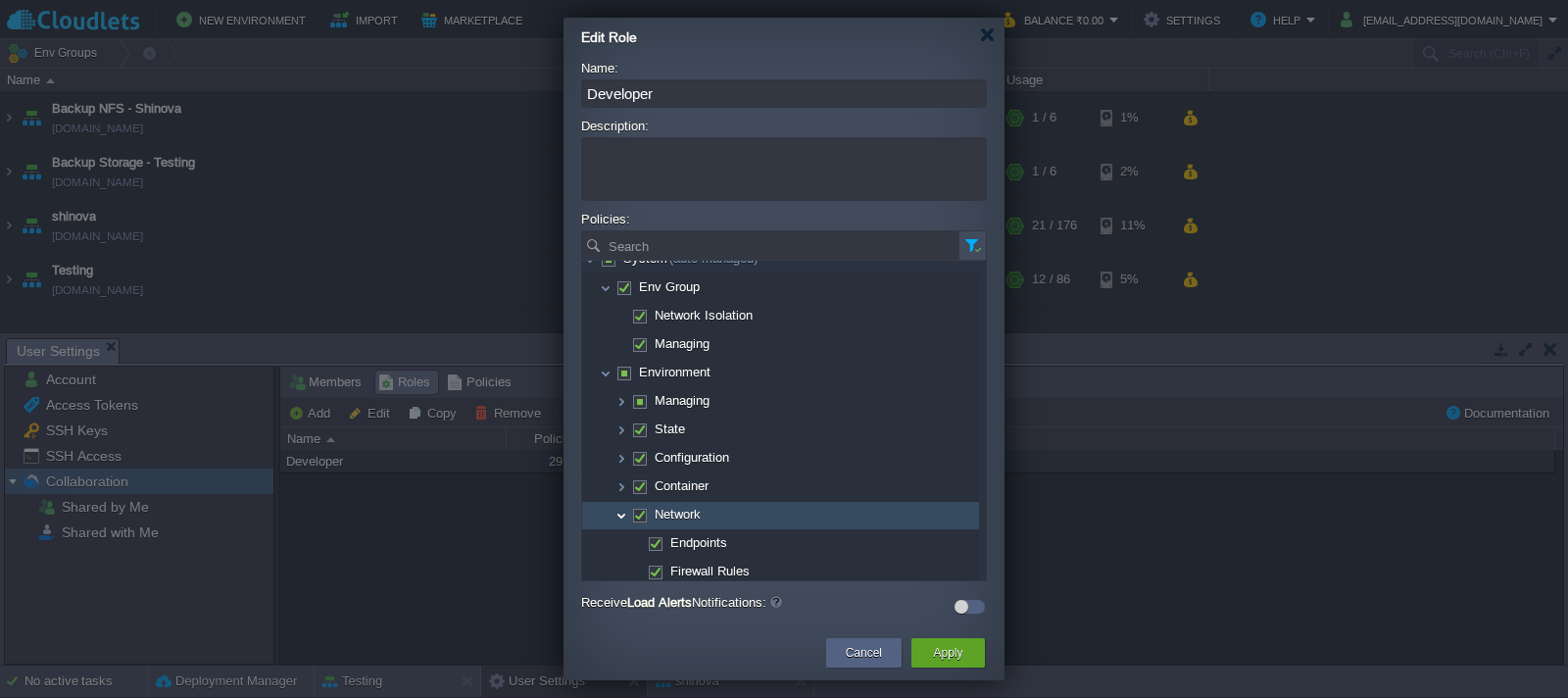
click at [620, 516] on img at bounding box center [622, 516] width 16 height 28
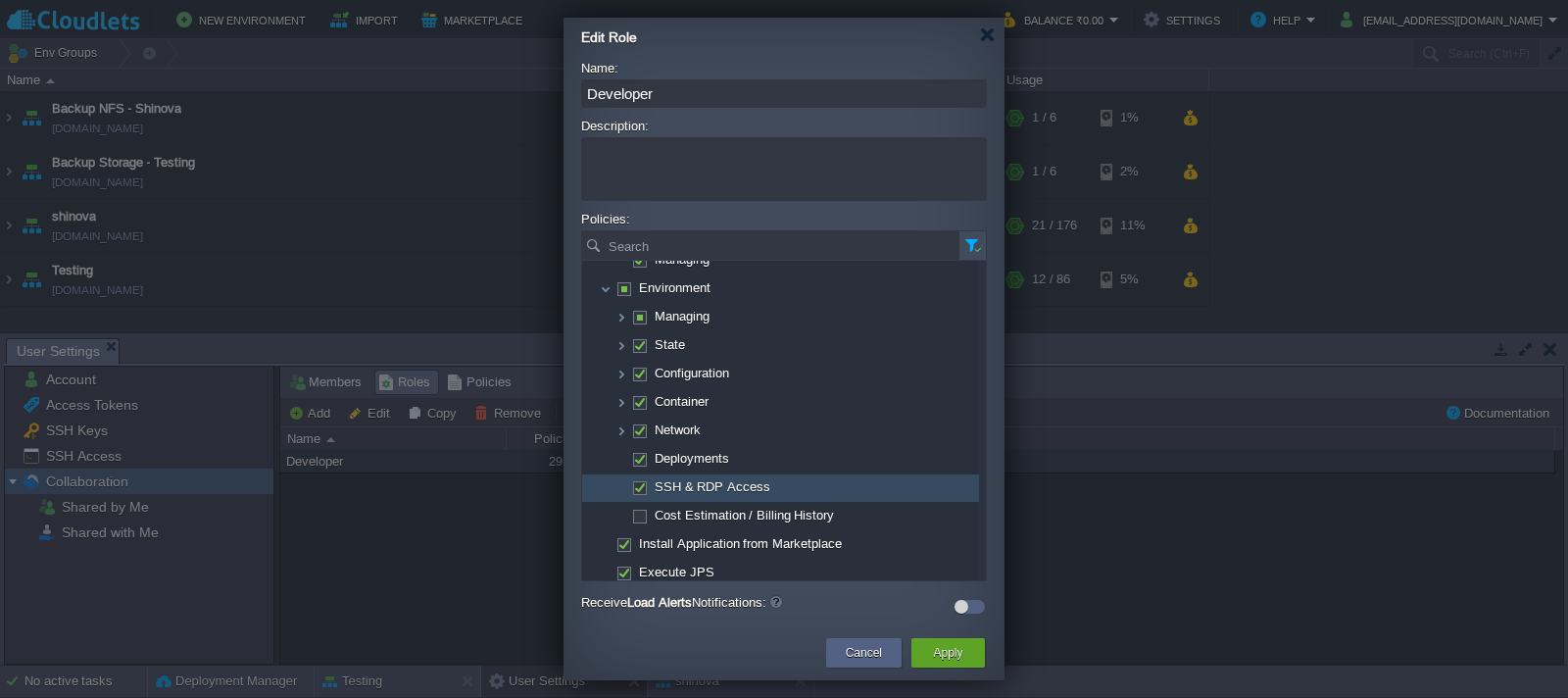
scroll to position [38, 0]
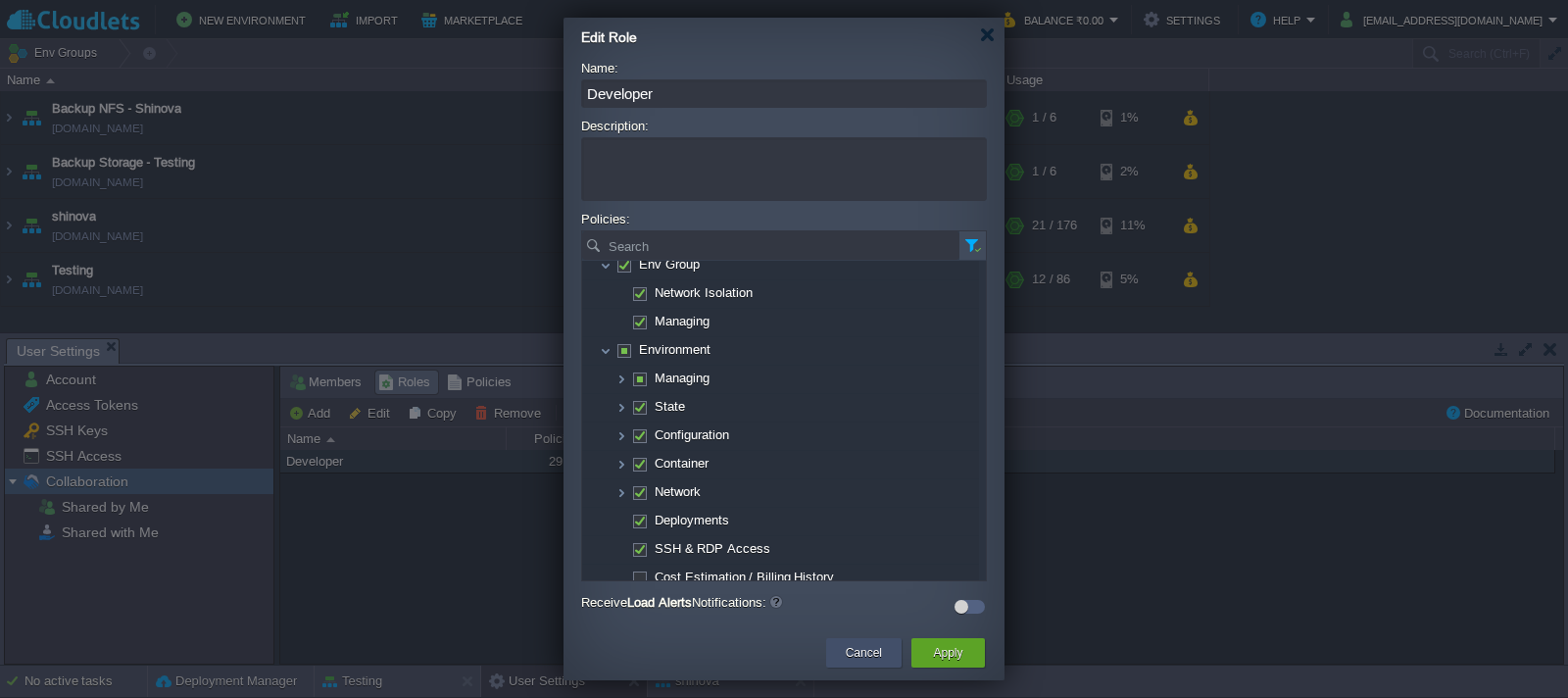
click at [854, 654] on button "Cancel" at bounding box center [864, 653] width 37 height 20
